Goal: Obtain resource: Obtain resource

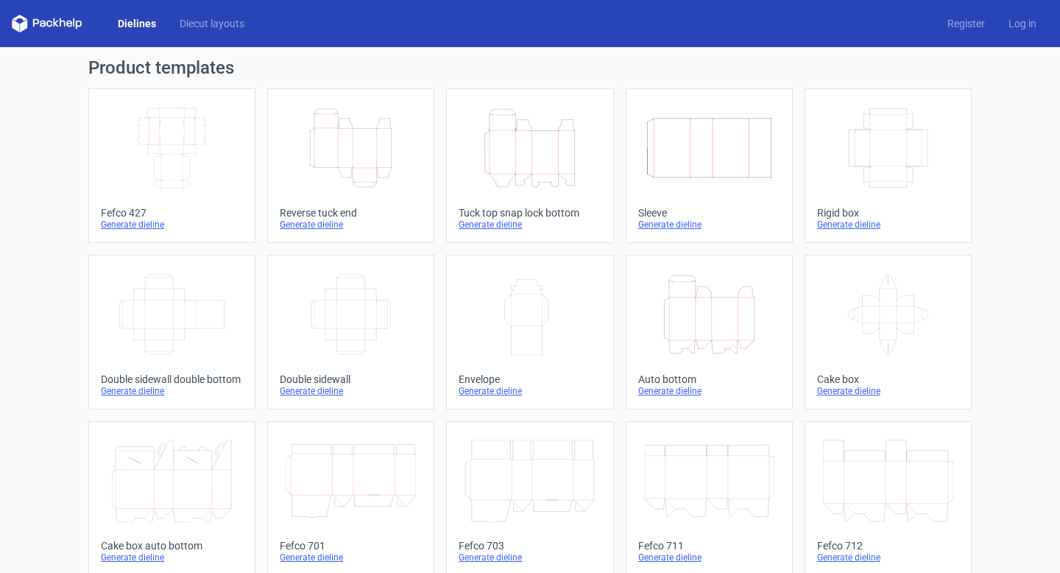
click at [679, 391] on div "Generate dieline" at bounding box center [709, 391] width 142 height 12
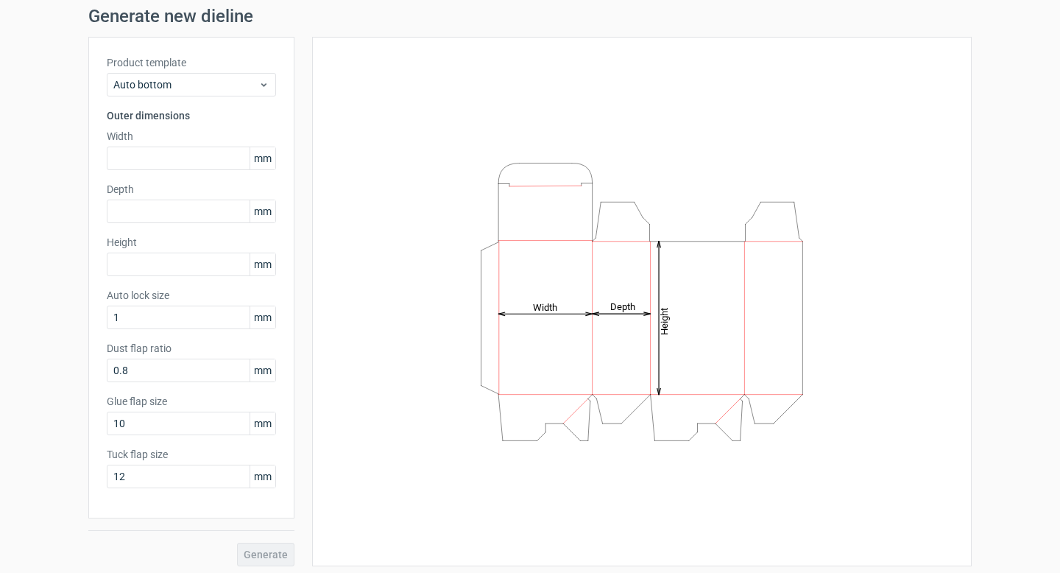
scroll to position [57, 0]
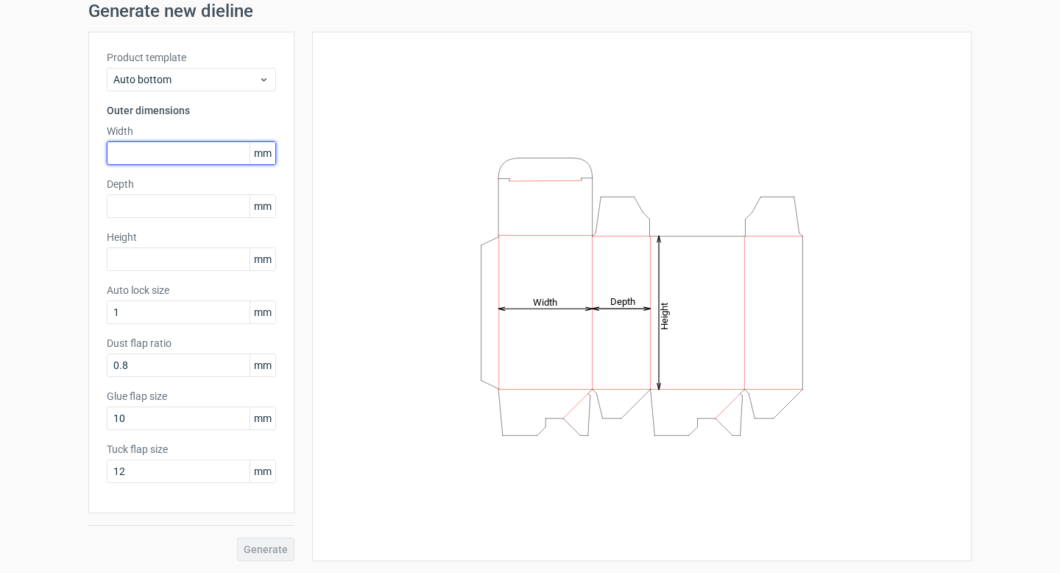
click at [204, 155] on input "text" at bounding box center [191, 153] width 169 height 24
type input "70"
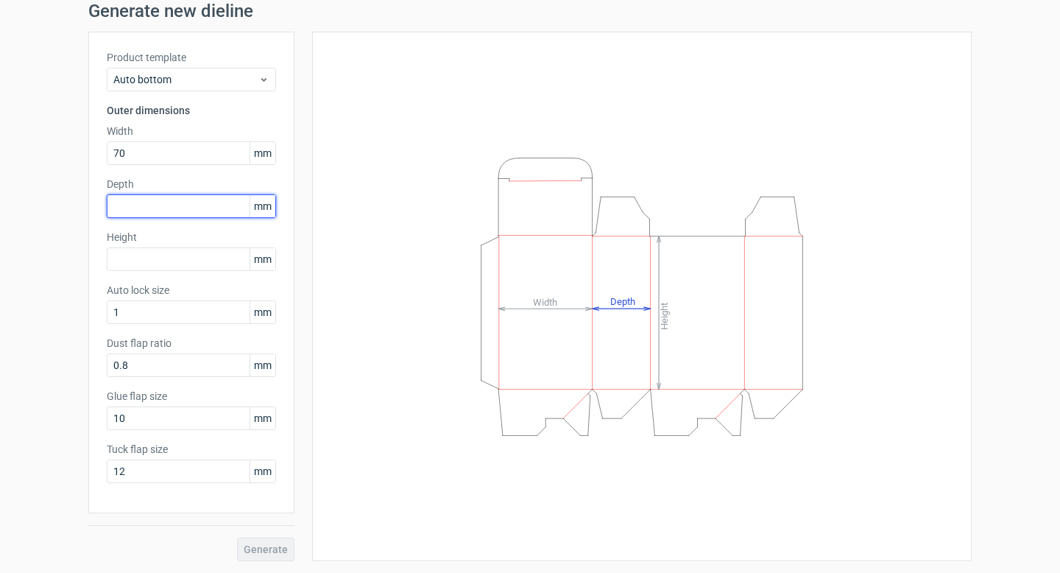
click at [161, 209] on input "text" at bounding box center [191, 206] width 169 height 24
type input "70"
click at [125, 266] on input "text" at bounding box center [191, 259] width 169 height 24
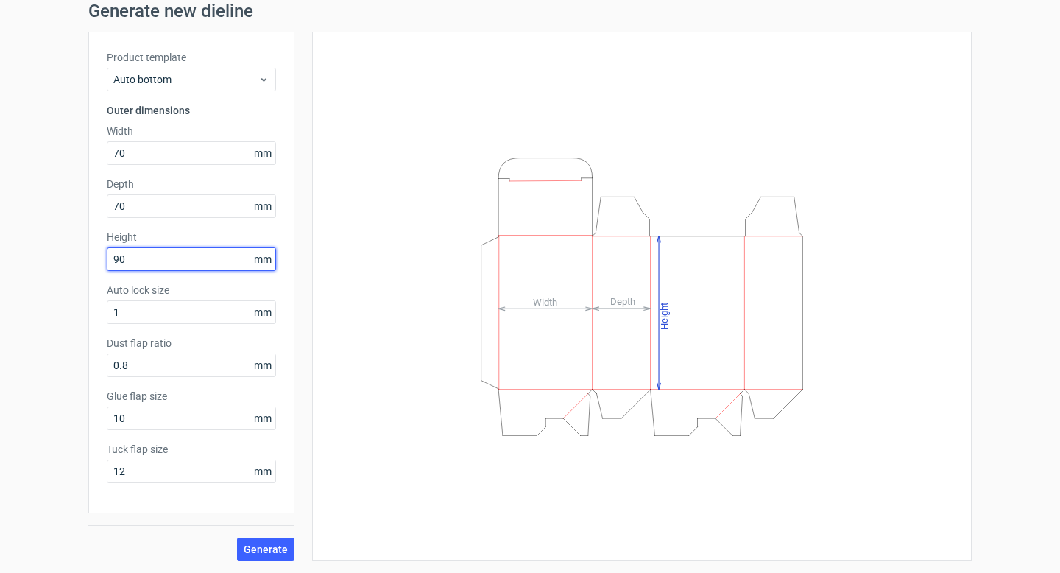
type input "90"
click at [271, 549] on span "Generate" at bounding box center [266, 549] width 44 height 10
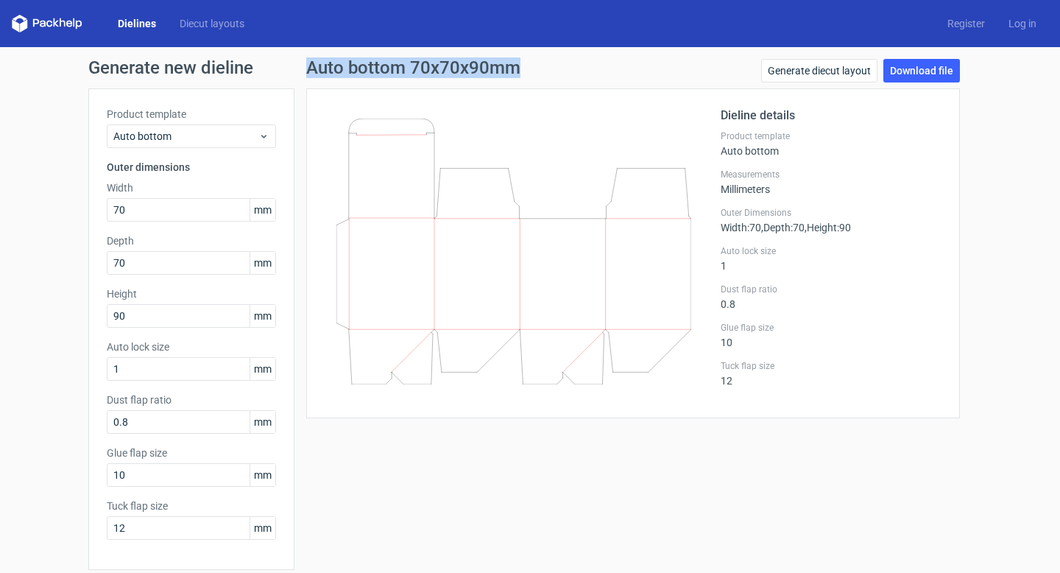
copy h1 "Auto bottom 70x70x90mm"
drag, startPoint x: 525, startPoint y: 68, endPoint x: 307, endPoint y: 65, distance: 218.0
click at [307, 65] on div "Auto bottom 70x70x90mm Generate diecut layout Download file" at bounding box center [633, 73] width 654 height 29
click at [930, 70] on link "Download file" at bounding box center [922, 71] width 77 height 24
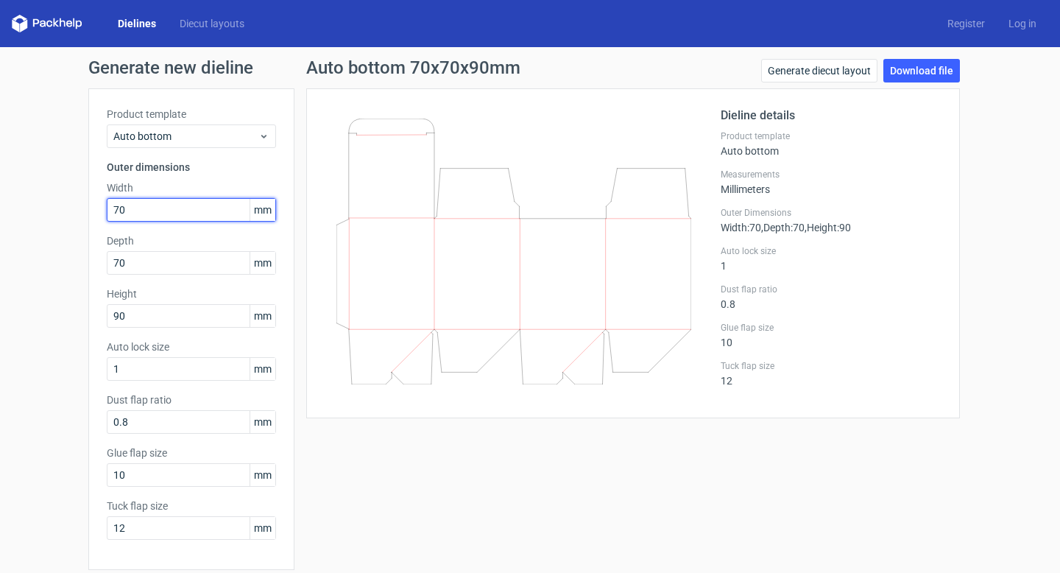
click at [149, 219] on input "70" at bounding box center [191, 210] width 169 height 24
type input "90"
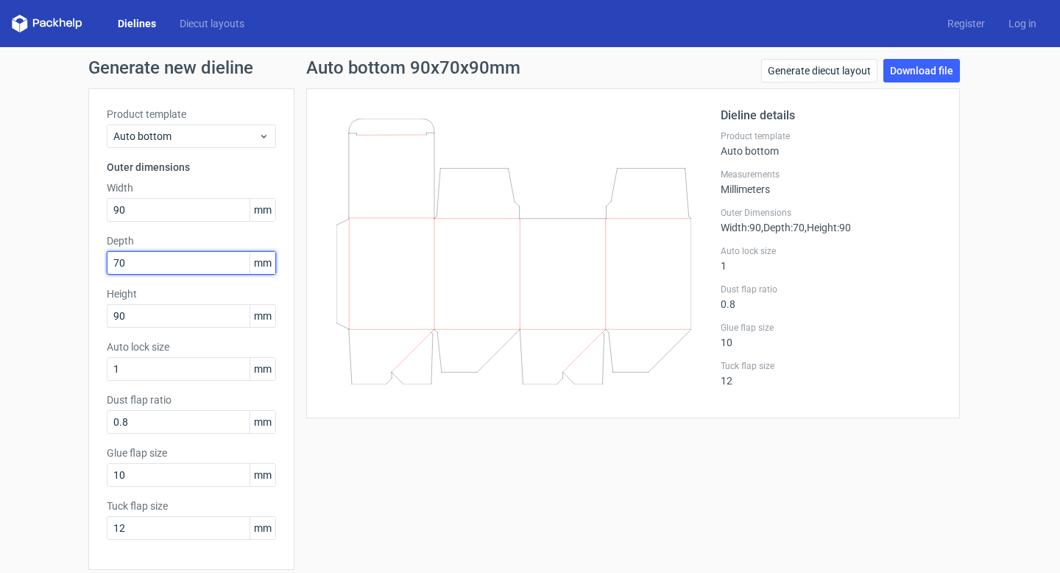
click at [130, 264] on input "70" at bounding box center [191, 263] width 169 height 24
type input "90"
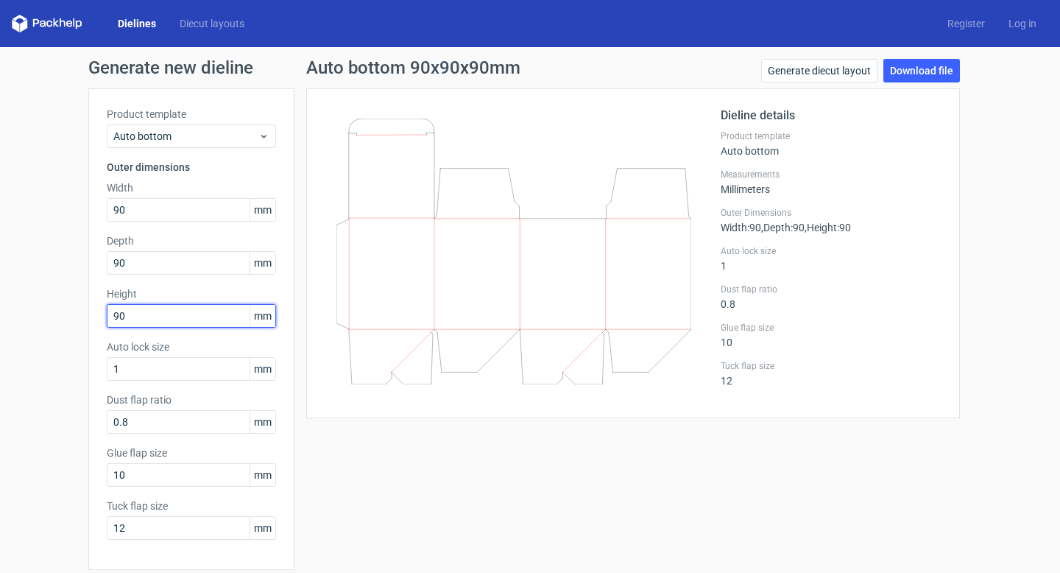
click at [126, 315] on input "90" at bounding box center [191, 316] width 169 height 24
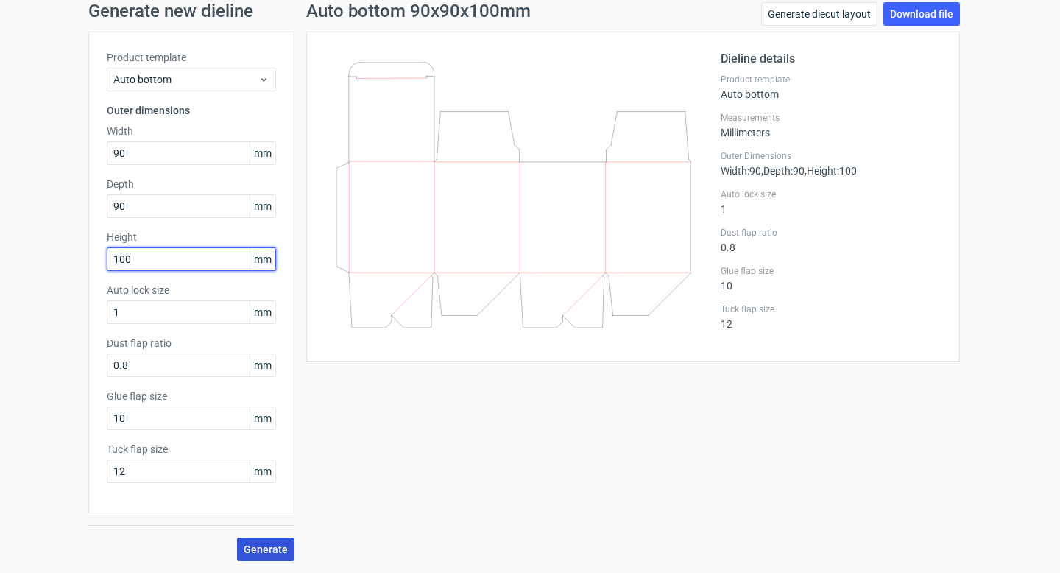
type input "100"
click at [264, 548] on span "Generate" at bounding box center [266, 549] width 44 height 10
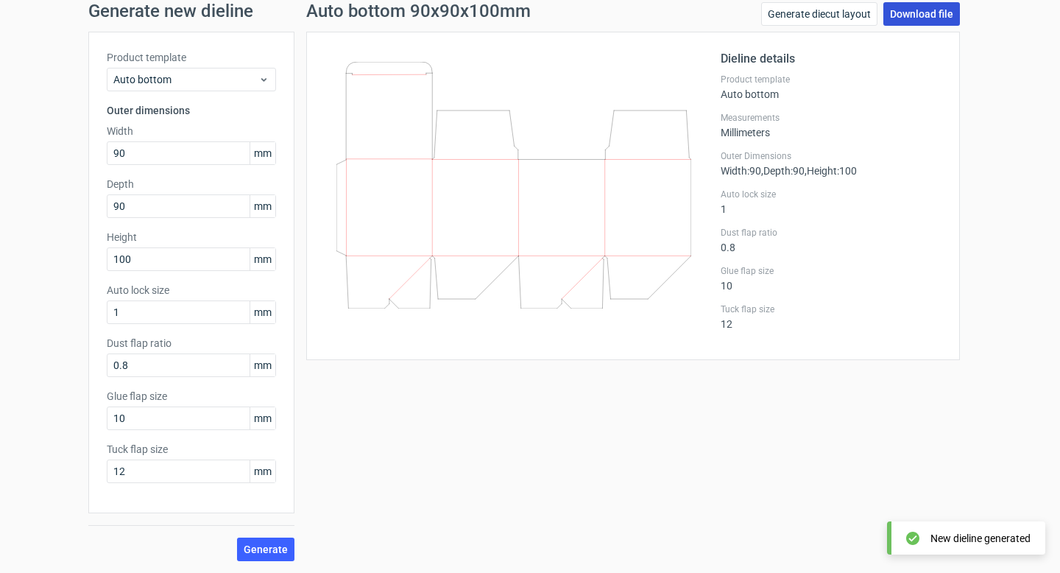
click at [951, 15] on link "Download file" at bounding box center [922, 14] width 77 height 24
click at [660, 59] on div at bounding box center [523, 196] width 396 height 292
click at [909, 11] on link "Download file" at bounding box center [922, 14] width 77 height 24
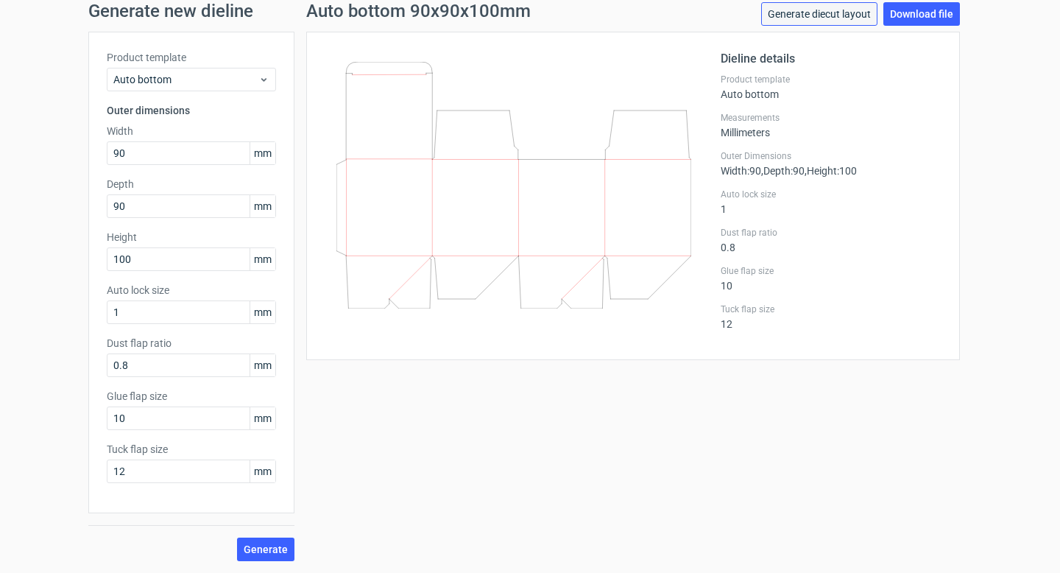
click at [846, 18] on link "Generate diecut layout" at bounding box center [819, 14] width 116 height 24
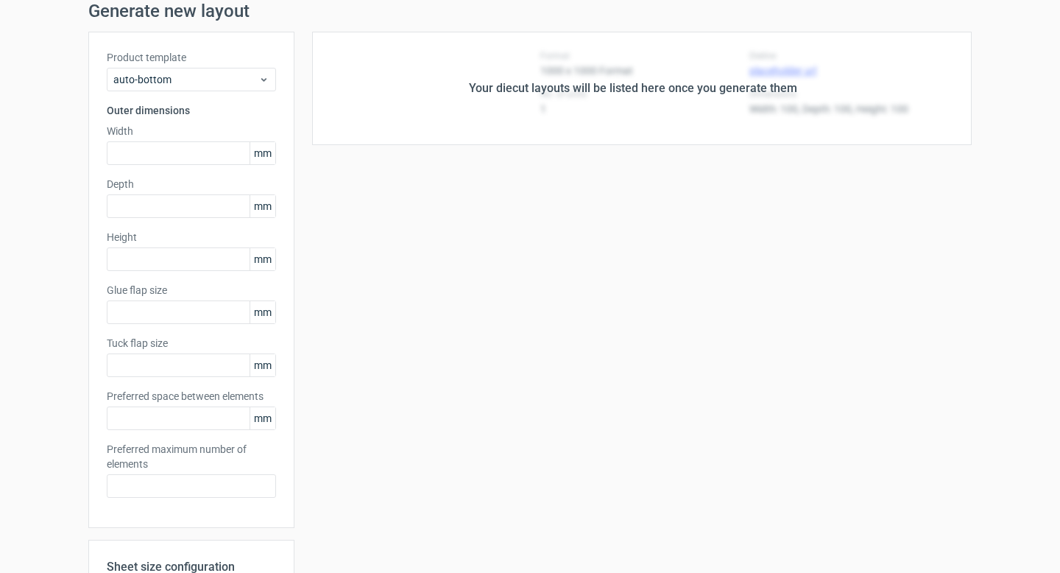
type input "90"
type input "100"
type input "10"
type input "12"
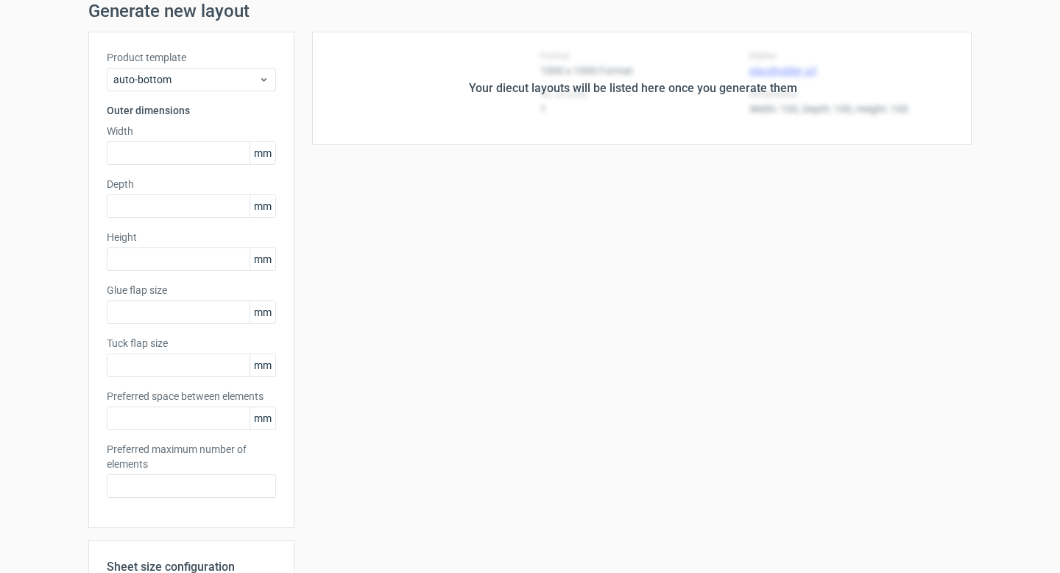
type input "5"
type input "48"
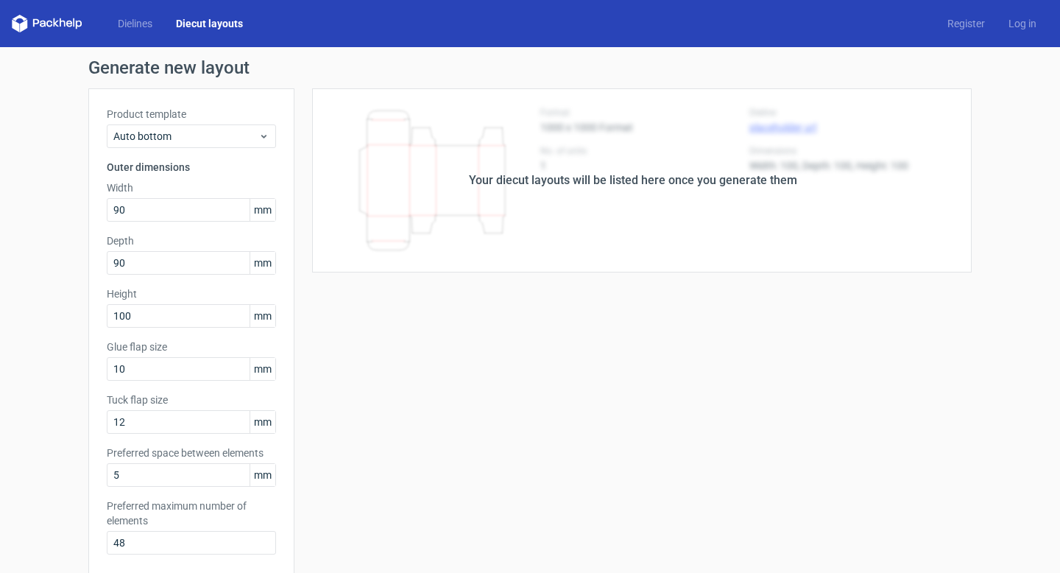
click at [733, 169] on div "Your diecut layouts will be listed here once you generate them" at bounding box center [633, 180] width 677 height 184
click at [707, 179] on div "Your diecut layouts will be listed here once you generate them" at bounding box center [633, 181] width 328 height 18
click at [127, 24] on link "Dielines" at bounding box center [135, 23] width 58 height 15
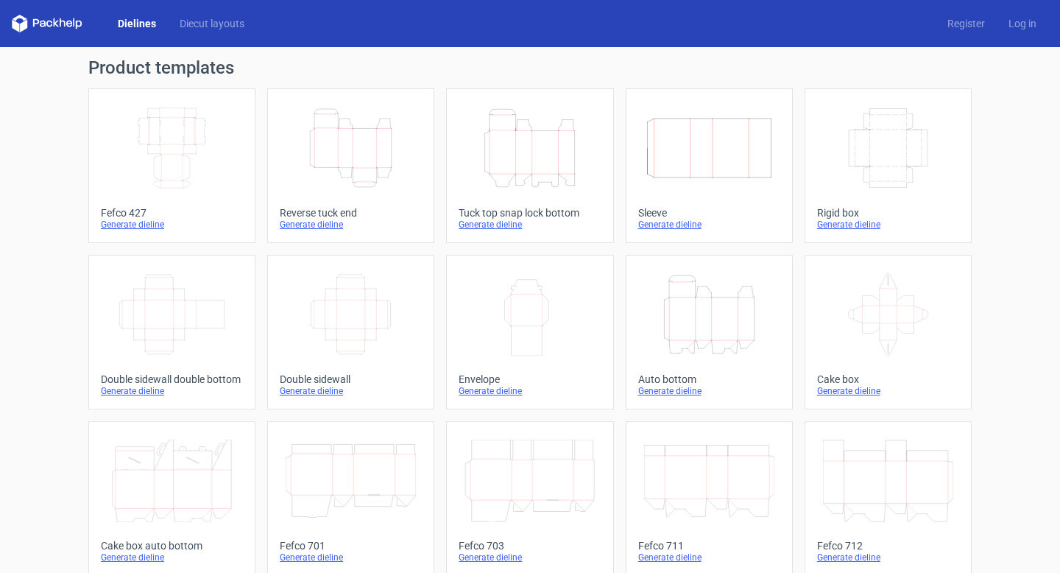
click at [681, 387] on div "Generate dieline" at bounding box center [709, 391] width 142 height 12
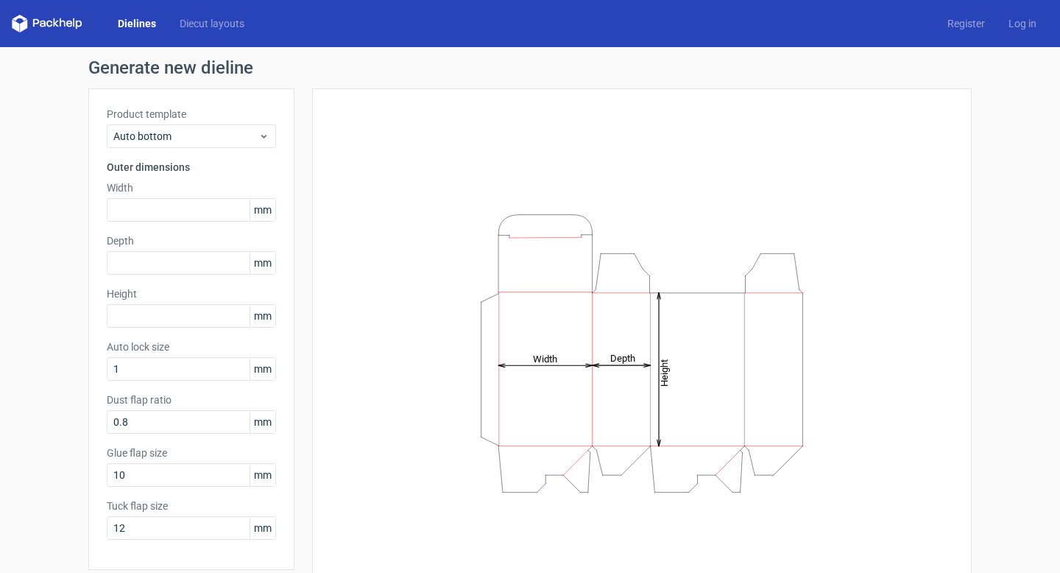
click at [187, 197] on div "Width mm" at bounding box center [191, 200] width 169 height 41
click at [190, 135] on span "Auto bottom" at bounding box center [185, 136] width 145 height 15
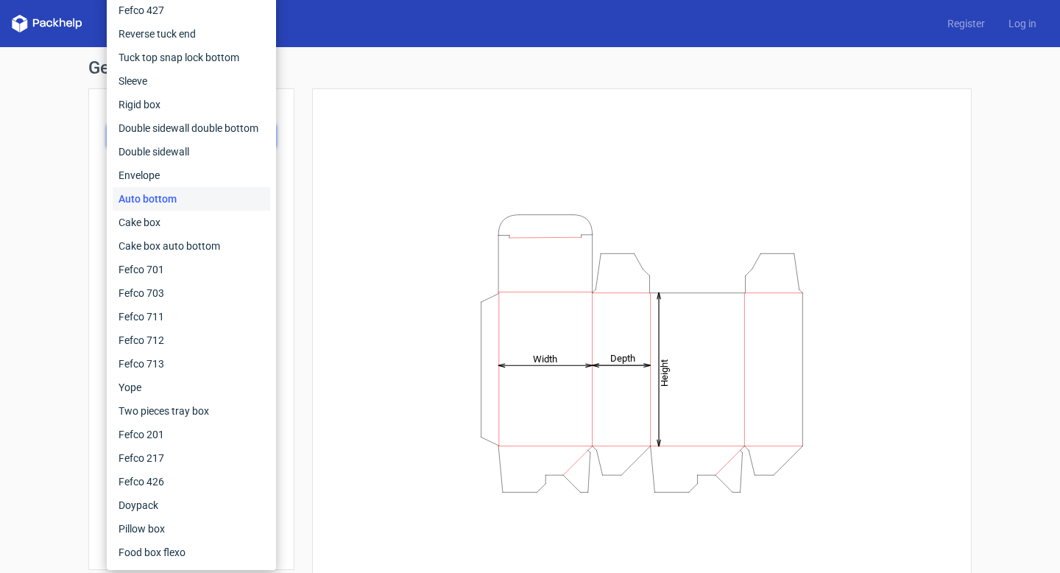
click at [169, 198] on div "Auto bottom" at bounding box center [192, 199] width 158 height 24
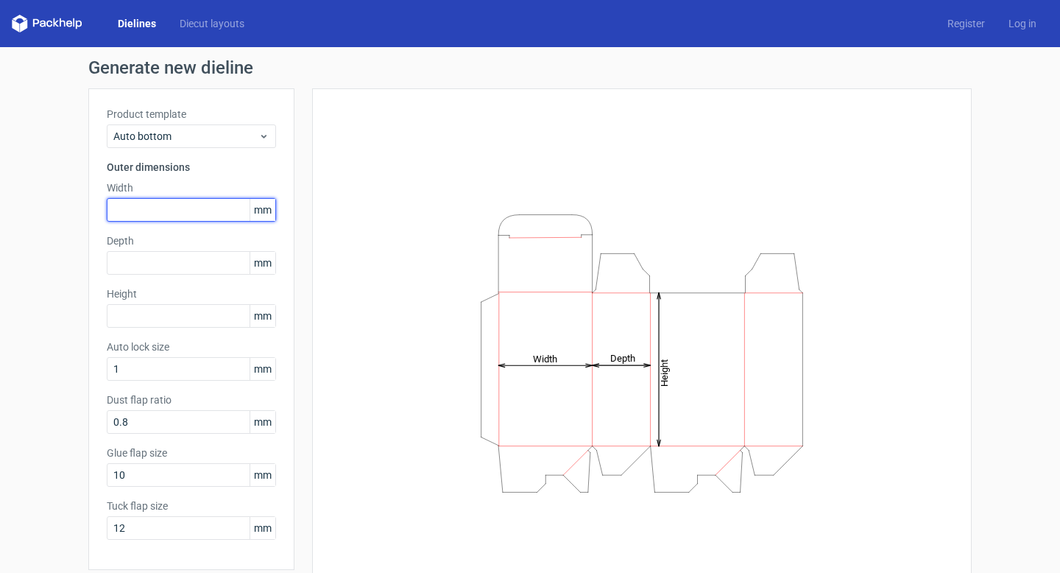
click at [163, 212] on input "text" at bounding box center [191, 210] width 169 height 24
type input "70"
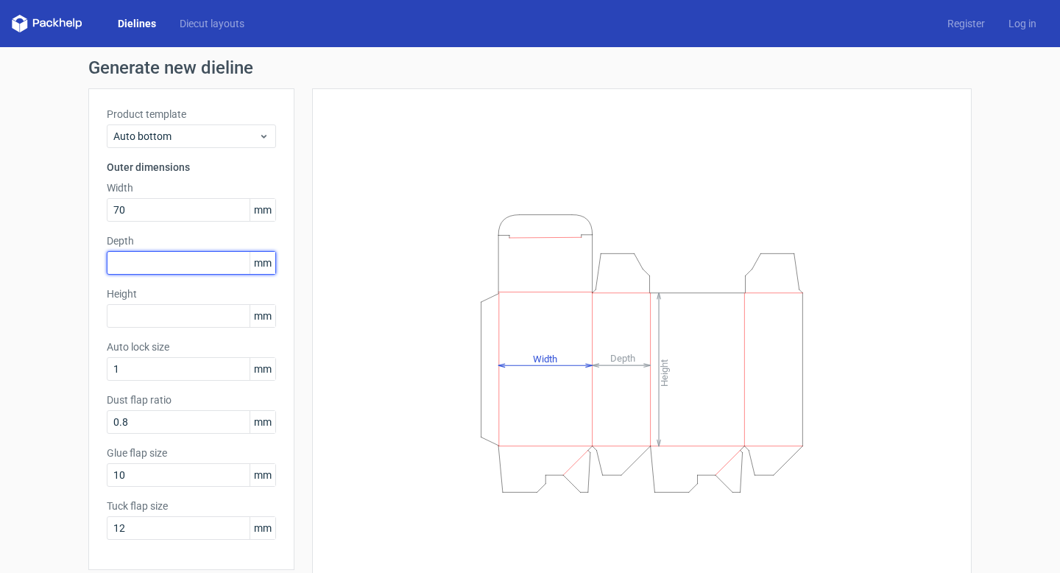
click at [155, 266] on input "text" at bounding box center [191, 263] width 169 height 24
type input "70"
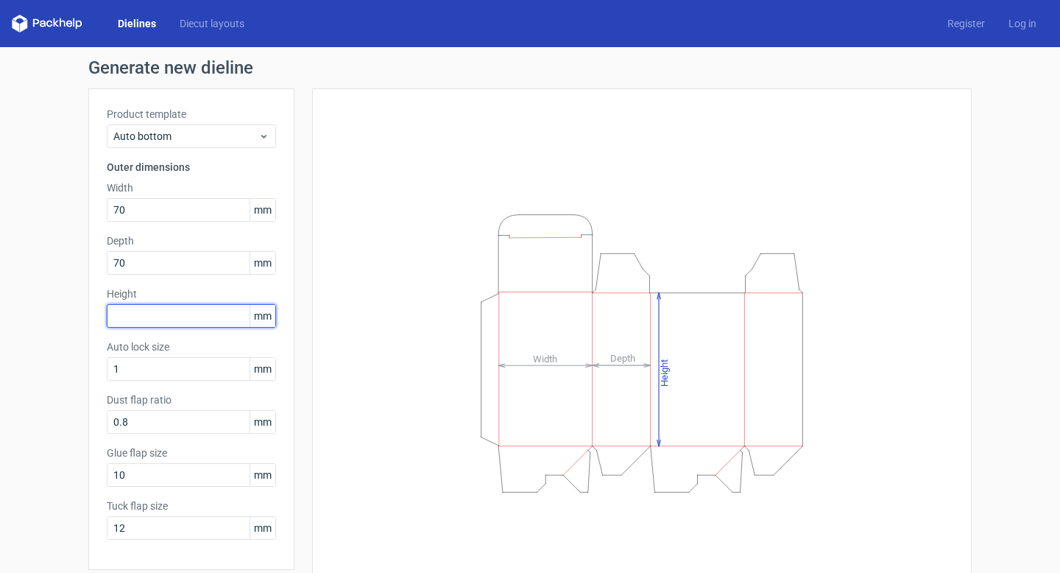
click at [149, 322] on input "text" at bounding box center [191, 316] width 169 height 24
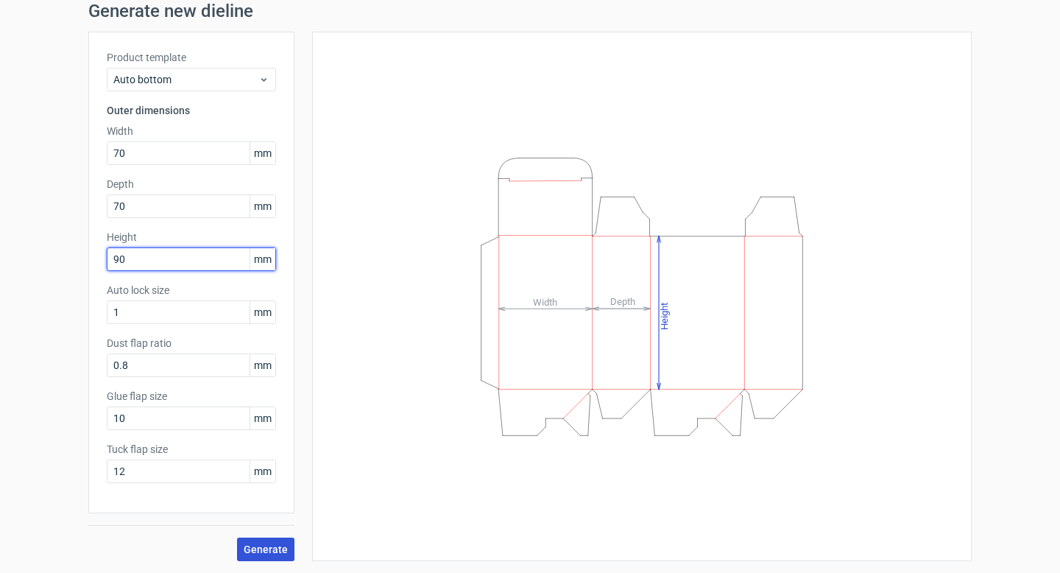
type input "90"
click at [264, 560] on button "Generate" at bounding box center [265, 549] width 57 height 24
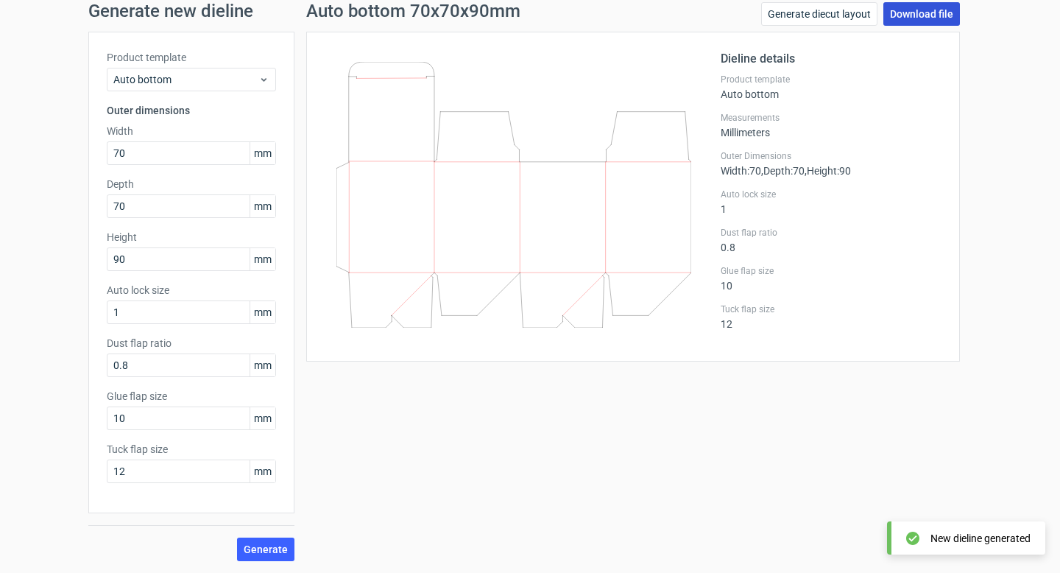
click at [928, 13] on link "Download file" at bounding box center [922, 14] width 77 height 24
click at [990, 73] on div "Generate new dieline Product template Auto bottom Outer dimensions Width 70 mm …" at bounding box center [530, 281] width 1060 height 582
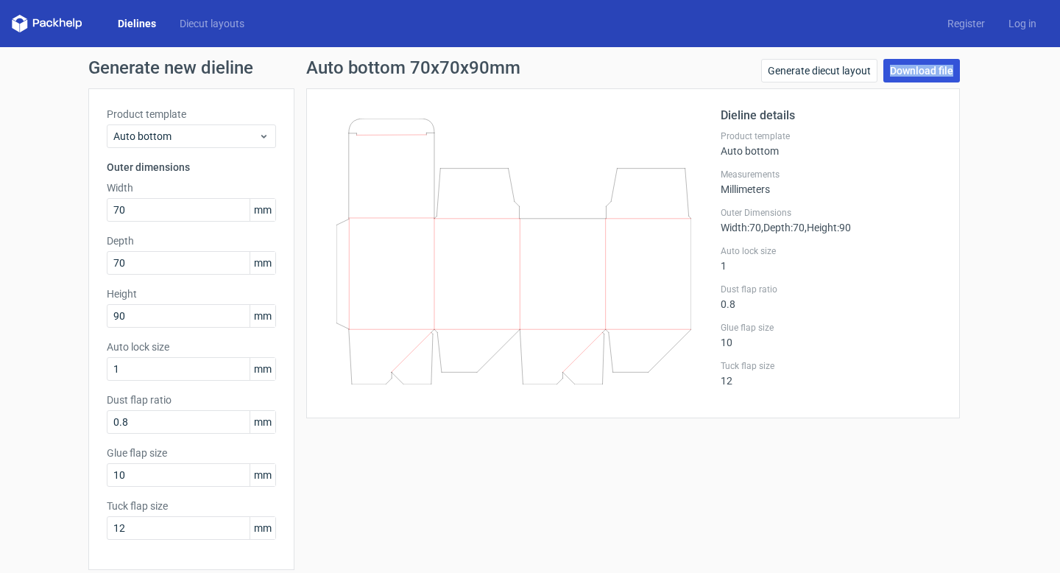
drag, startPoint x: 1018, startPoint y: 79, endPoint x: 886, endPoint y: 74, distance: 131.9
click at [886, 74] on div "Generate new dieline Product template Auto bottom Outer dimensions Width 70 mm …" at bounding box center [530, 338] width 1060 height 582
copy link "Download file"
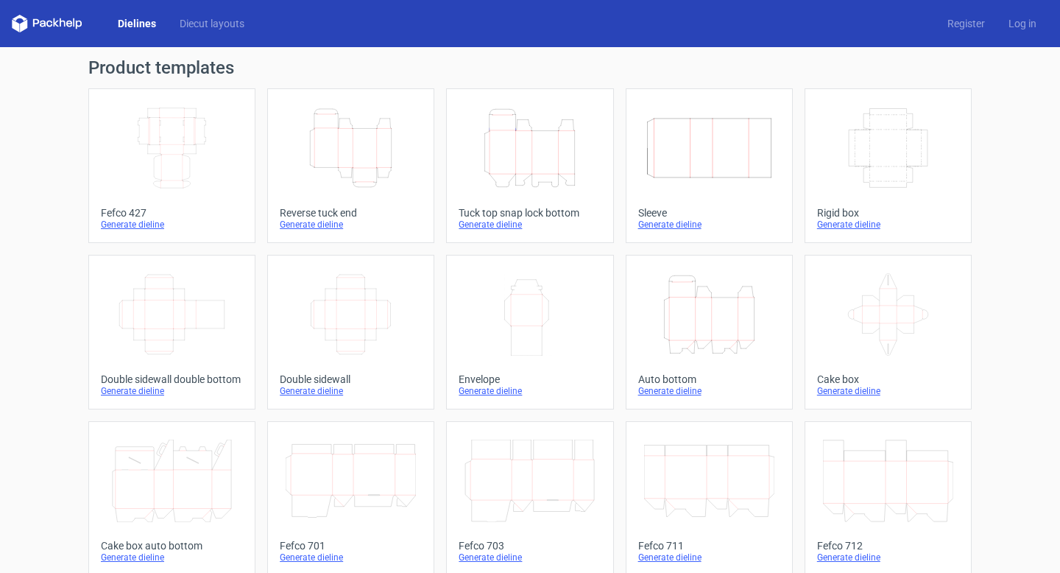
click at [710, 328] on icon "Height Depth Width" at bounding box center [709, 314] width 130 height 82
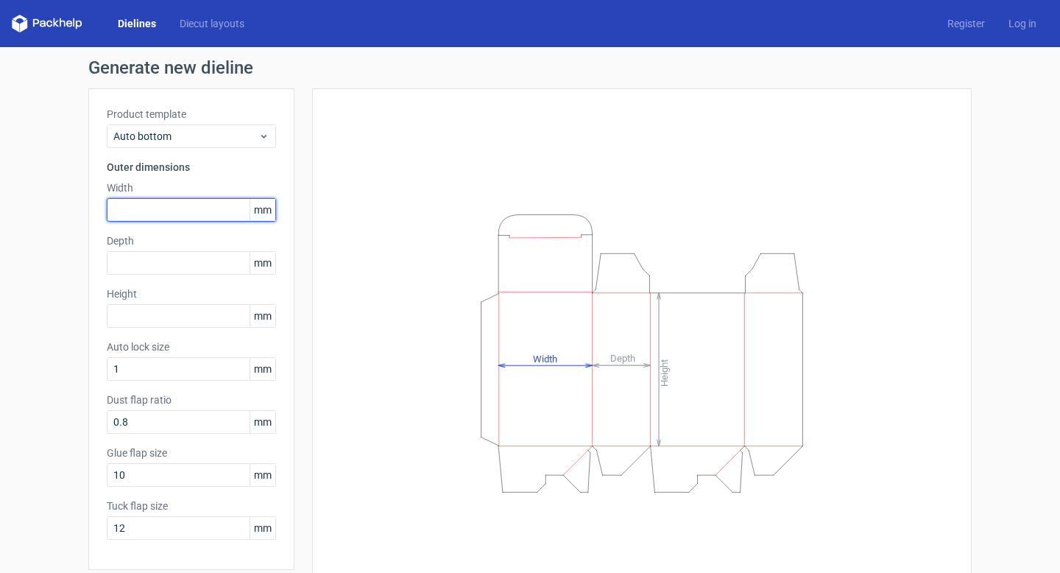
click at [191, 214] on input "text" at bounding box center [191, 210] width 169 height 24
type input "45"
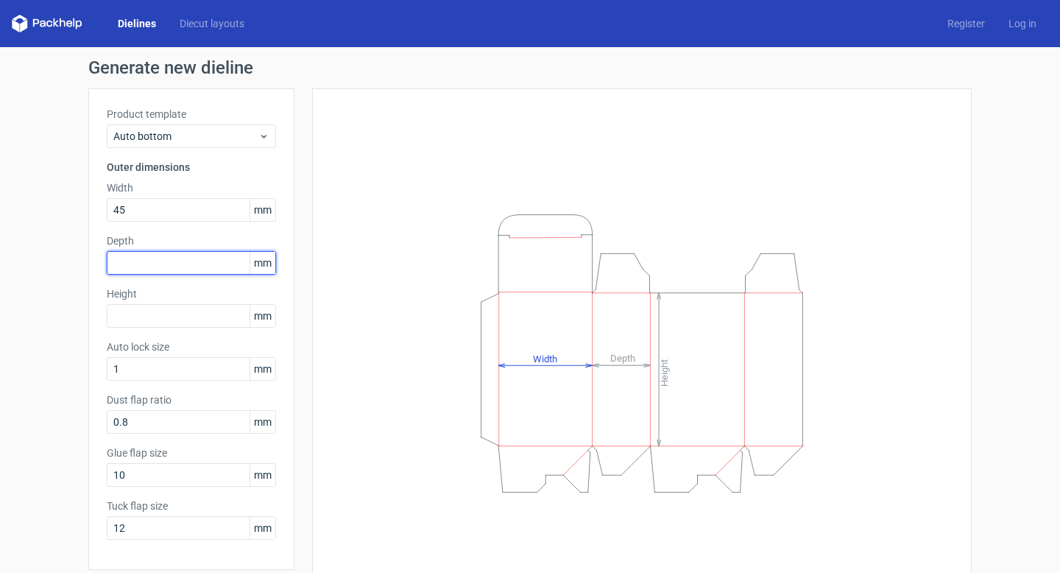
click at [154, 260] on input "text" at bounding box center [191, 263] width 169 height 24
type input "45"
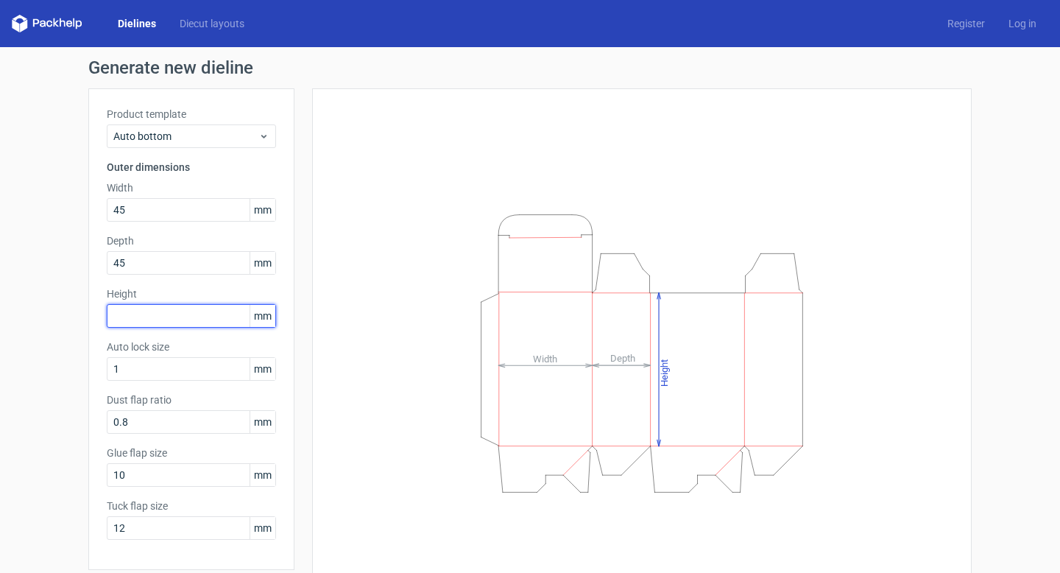
click at [130, 320] on input "text" at bounding box center [191, 316] width 169 height 24
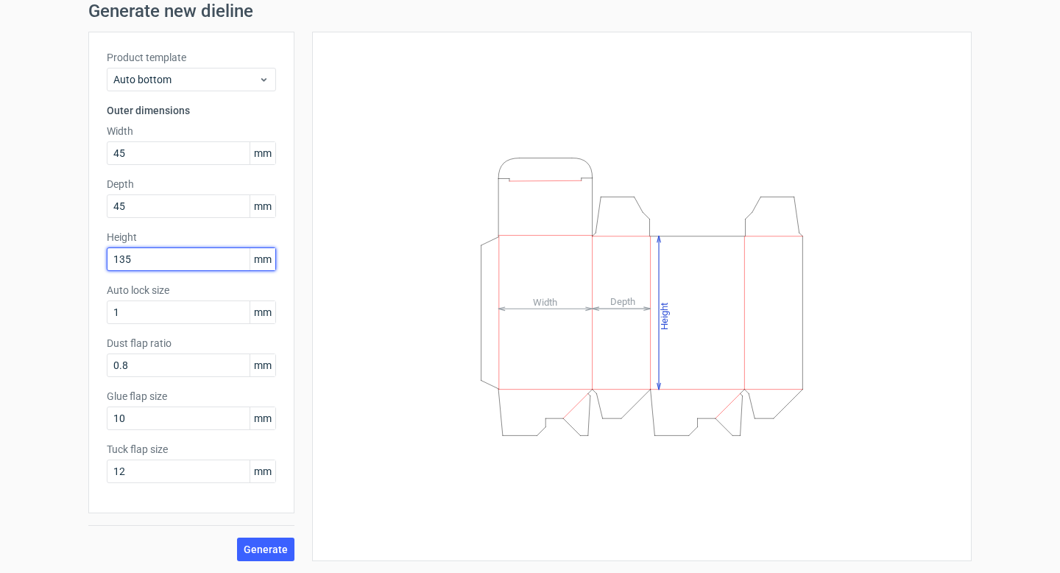
type input "135"
click at [253, 549] on span "Generate" at bounding box center [266, 549] width 44 height 10
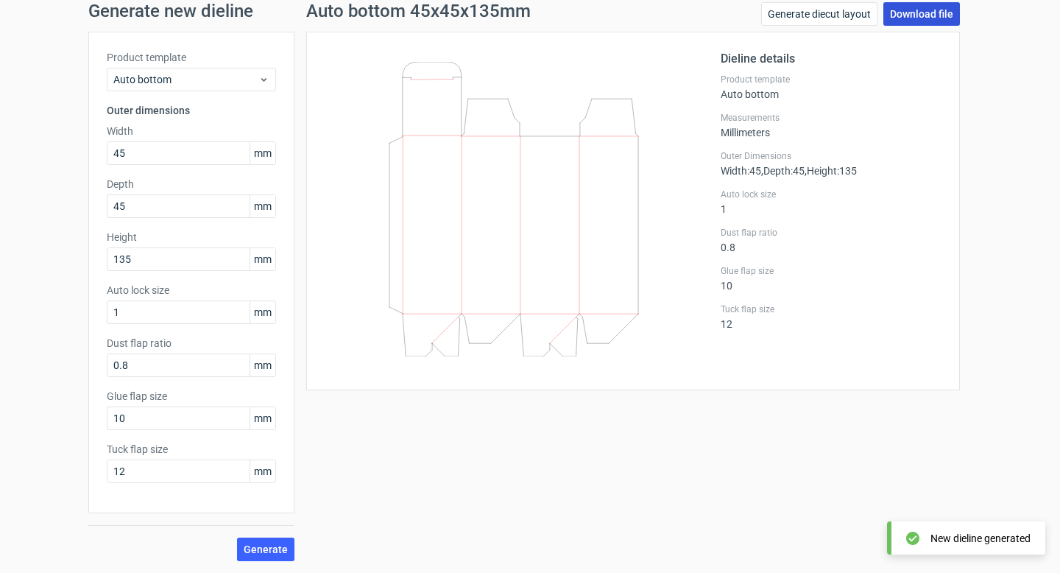
click at [928, 14] on link "Download file" at bounding box center [922, 14] width 77 height 24
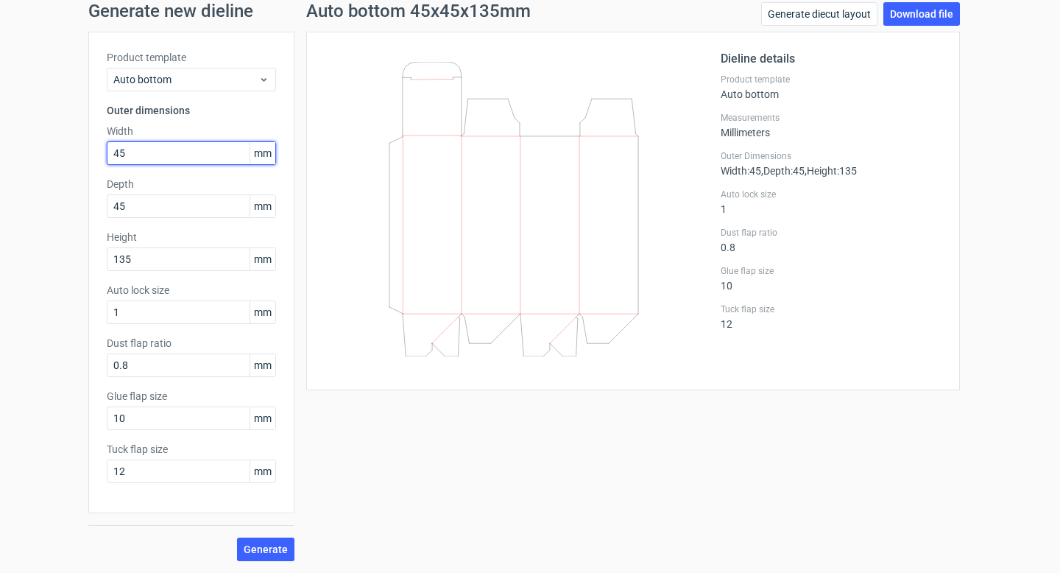
click at [136, 154] on input "45" at bounding box center [191, 153] width 169 height 24
type input "95"
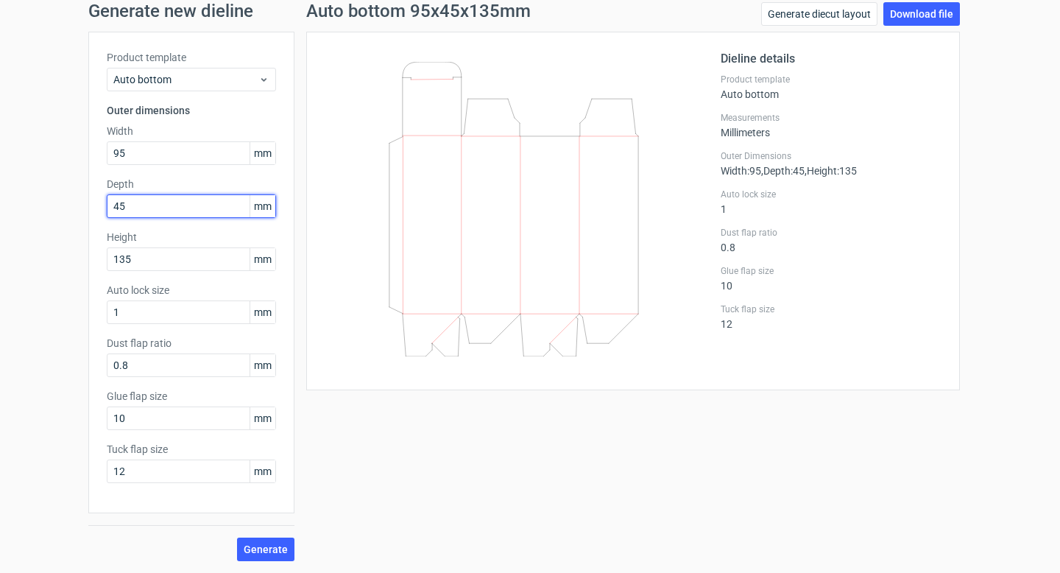
click at [127, 205] on input "45" at bounding box center [191, 206] width 169 height 24
type input "95"
click at [125, 261] on input "135" at bounding box center [191, 259] width 169 height 24
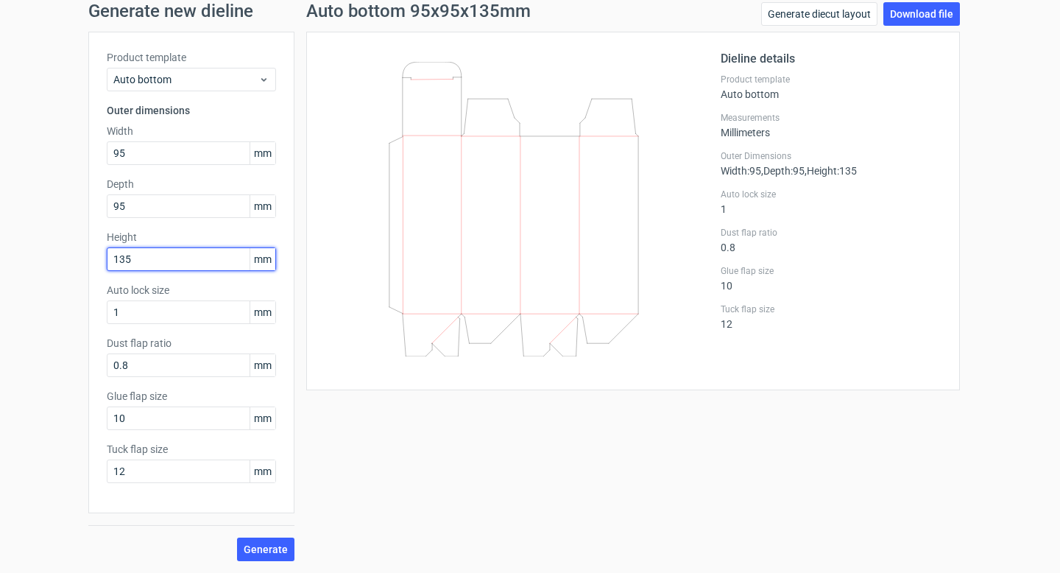
click at [125, 261] on input "135" at bounding box center [191, 259] width 169 height 24
type input "252"
click at [292, 543] on button "Generate" at bounding box center [265, 549] width 57 height 24
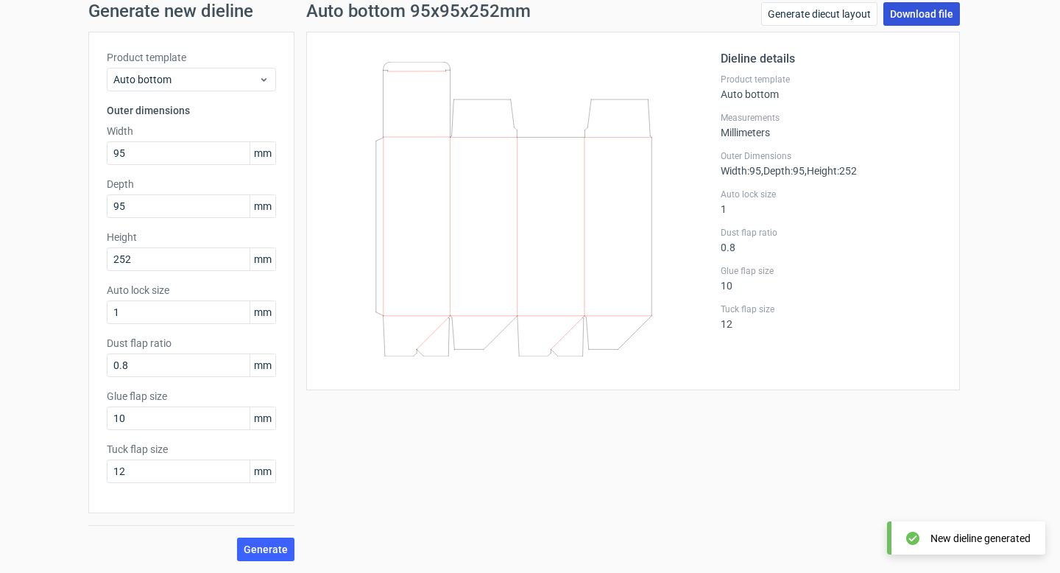
click at [924, 10] on link "Download file" at bounding box center [922, 14] width 77 height 24
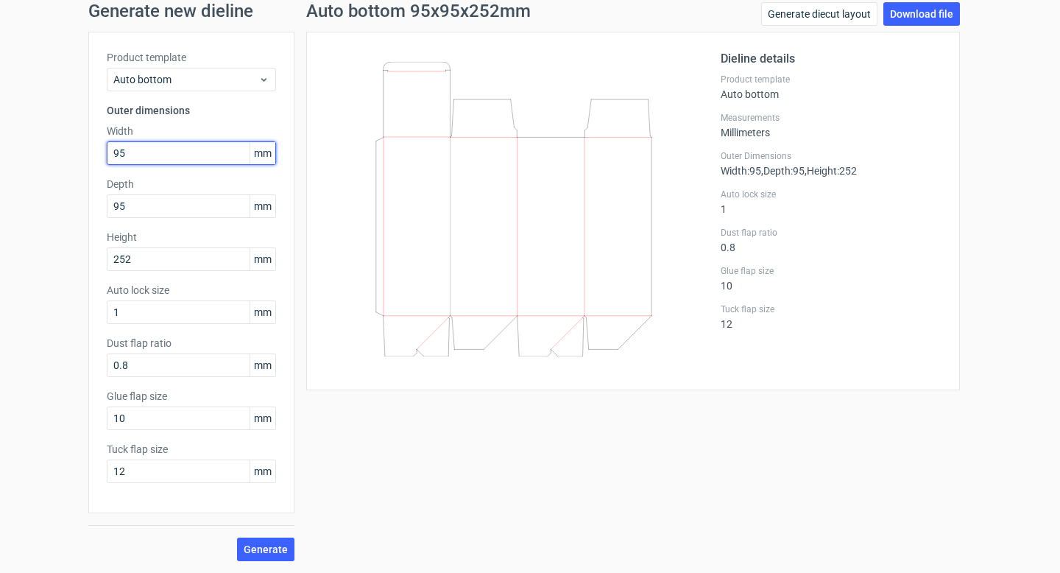
click at [141, 151] on input "95" at bounding box center [191, 153] width 169 height 24
type input "150"
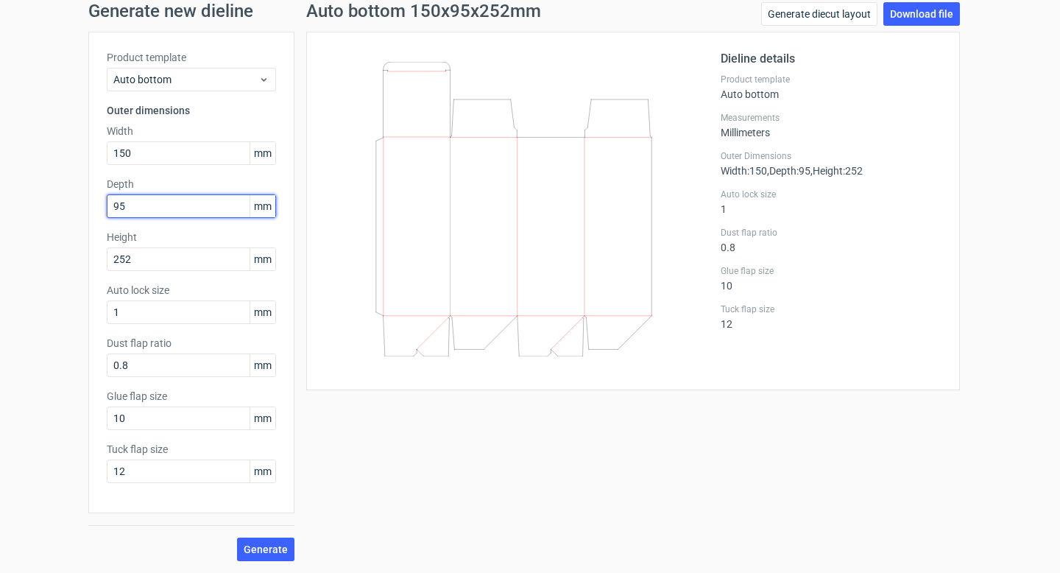
click at [135, 199] on input "95" at bounding box center [191, 206] width 169 height 24
type input "150"
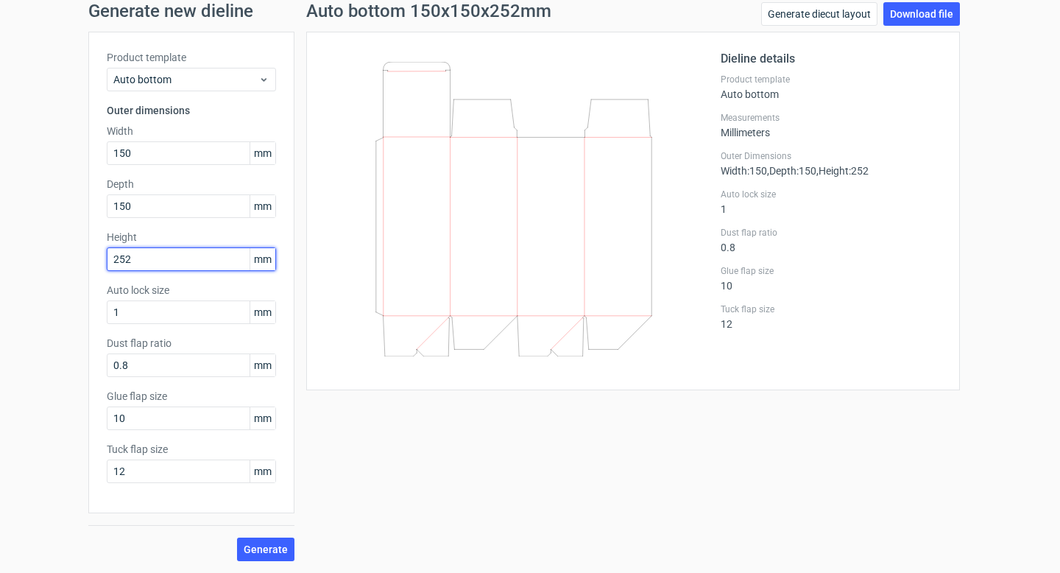
click at [121, 262] on input "252" at bounding box center [191, 259] width 169 height 24
type input "80"
click at [259, 559] on button "Generate" at bounding box center [265, 549] width 57 height 24
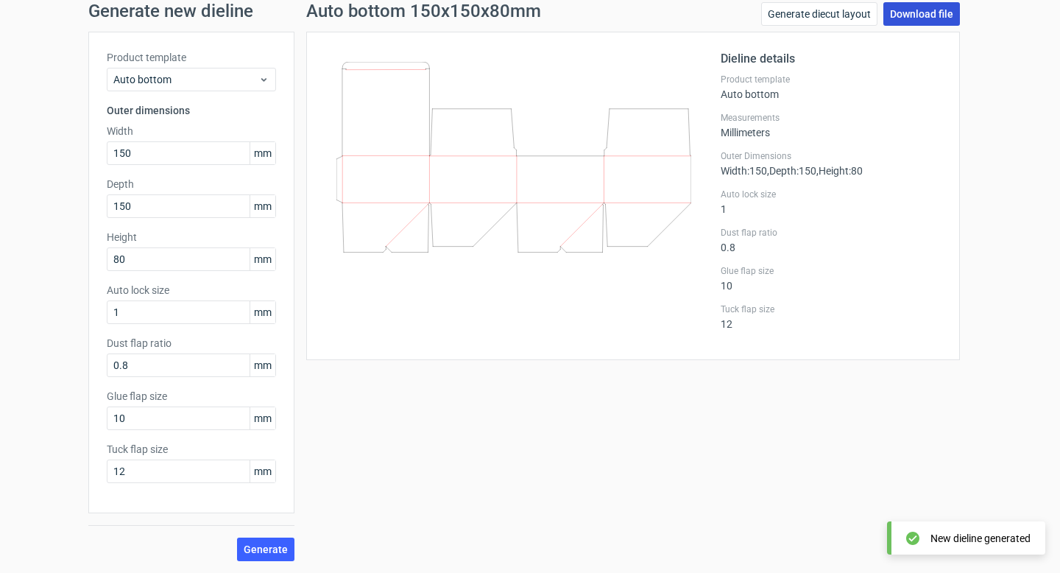
click at [920, 18] on link "Download file" at bounding box center [922, 14] width 77 height 24
click at [141, 165] on div "Product template Auto bottom Outer dimensions Width 150 mm Depth 150 mm Height …" at bounding box center [191, 273] width 206 height 482
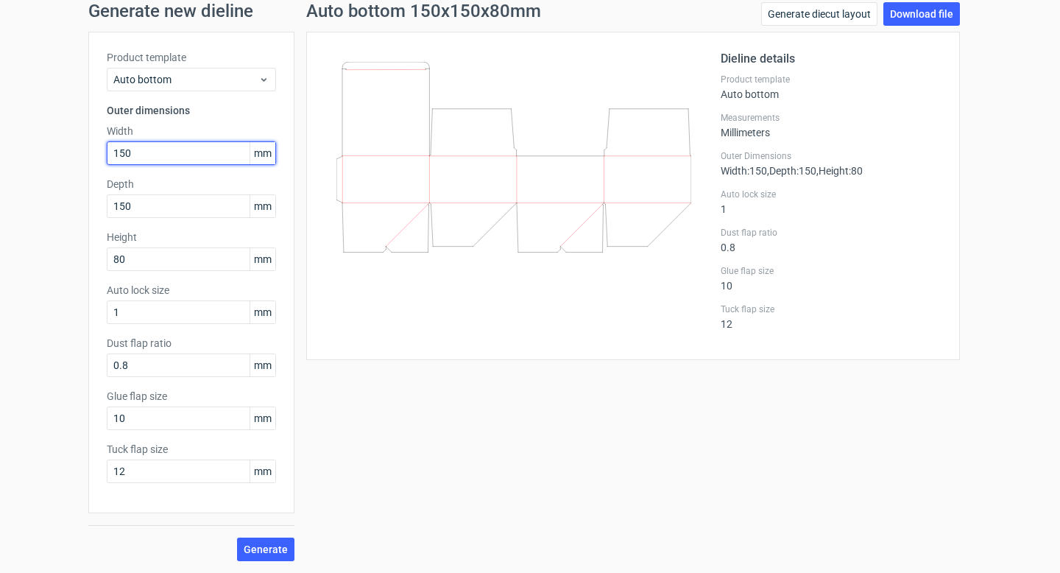
click at [138, 154] on input "150" at bounding box center [191, 153] width 169 height 24
type input "200"
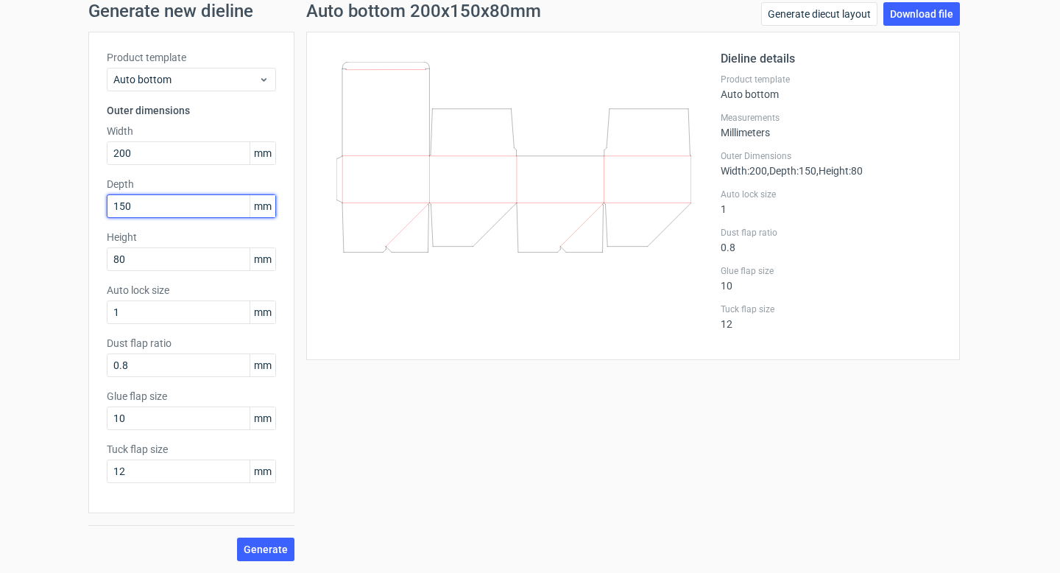
click at [135, 200] on input "150" at bounding box center [191, 206] width 169 height 24
type input "200"
click at [133, 253] on input "80" at bounding box center [191, 259] width 169 height 24
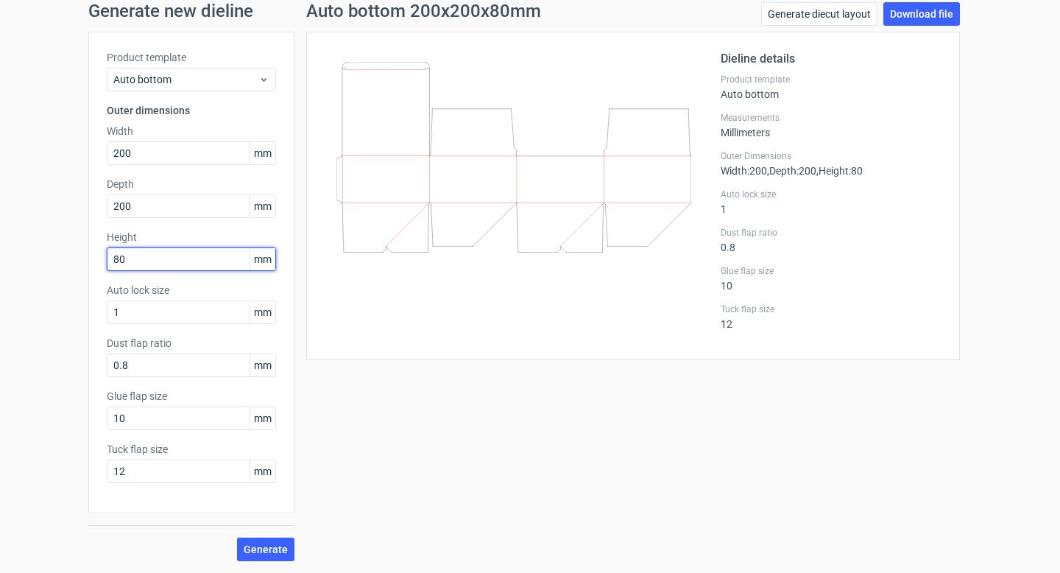
click at [133, 253] on input "80" at bounding box center [191, 259] width 169 height 24
type input "90"
click at [268, 555] on button "Generate" at bounding box center [265, 549] width 57 height 24
click at [912, 18] on link "Download file" at bounding box center [922, 14] width 77 height 24
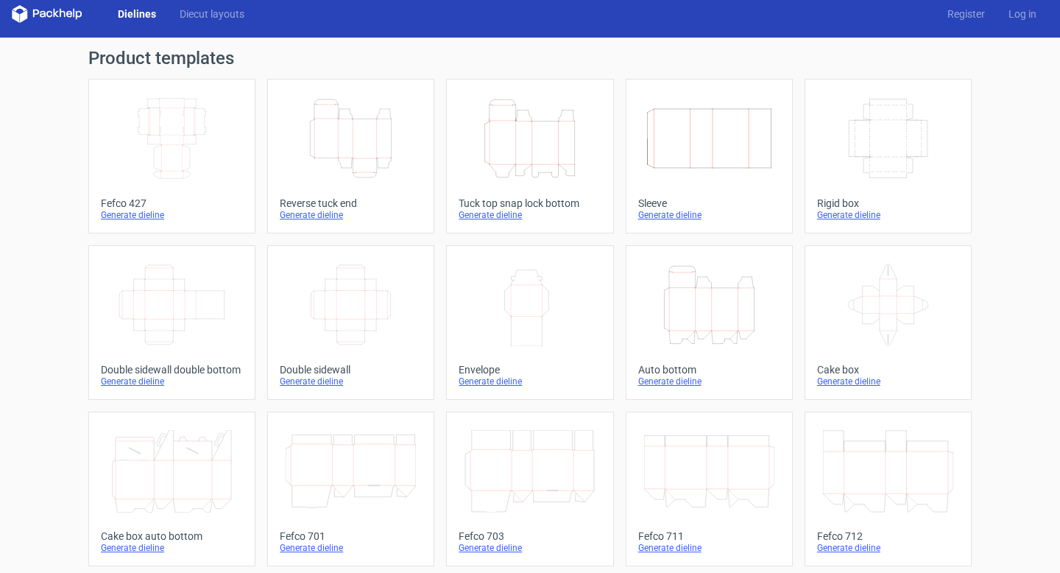
scroll to position [11, 0]
